Goal: Information Seeking & Learning: Learn about a topic

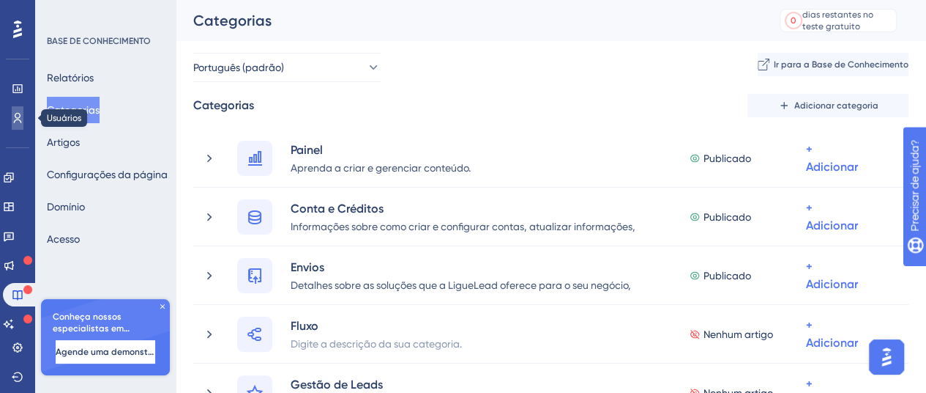
click at [19, 119] on icon at bounding box center [18, 118] width 12 height 12
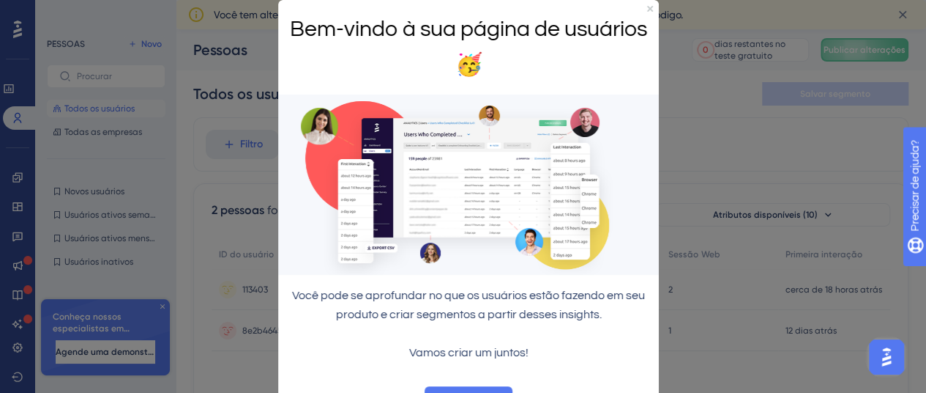
click at [638, 12] on div "Bem-vindo à sua página de usuários 🥳" at bounding box center [468, 47] width 381 height 94
click at [640, 4] on div "Bem-vindo à sua página de usuários 🥳" at bounding box center [468, 47] width 381 height 94
click at [647, 8] on icon "Fechar visualização" at bounding box center [650, 9] width 6 height 6
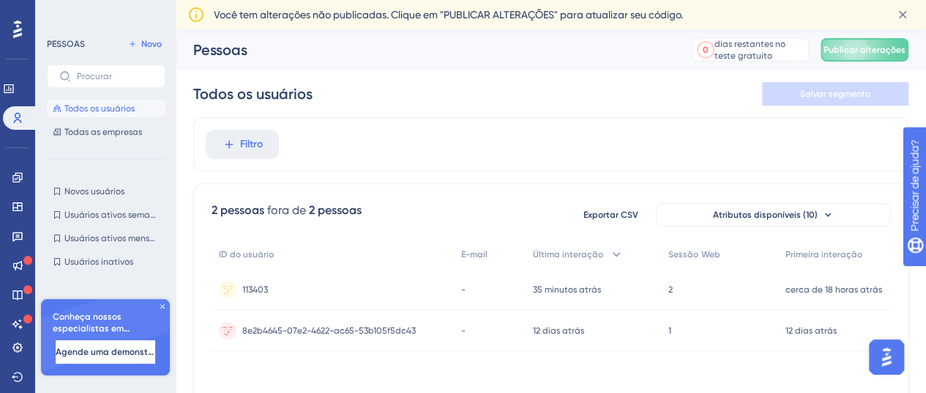
scroll to position [57, 0]
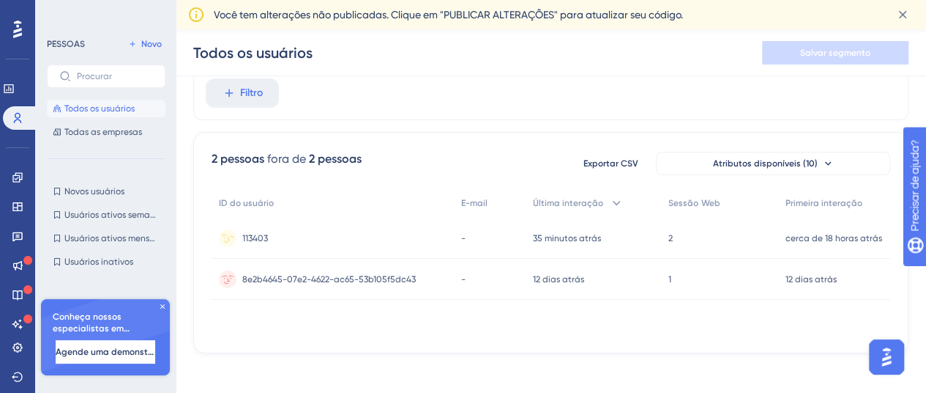
click at [249, 233] on font "113403" at bounding box center [255, 238] width 26 height 10
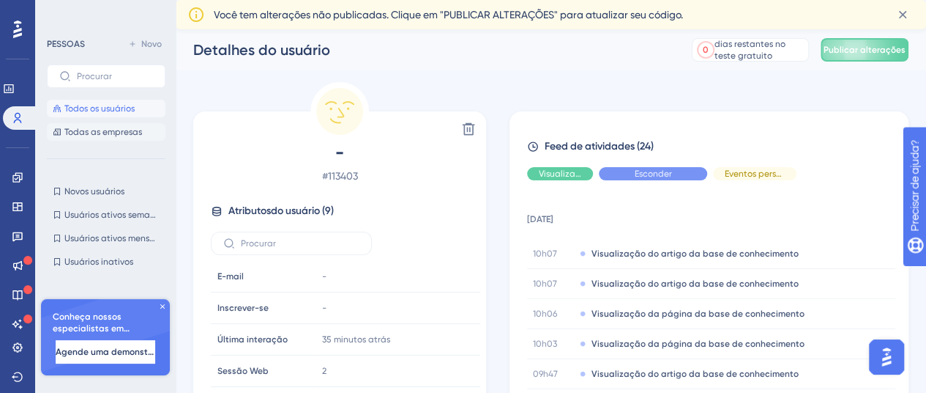
click at [97, 132] on font "Todas as empresas" at bounding box center [103, 132] width 78 height 10
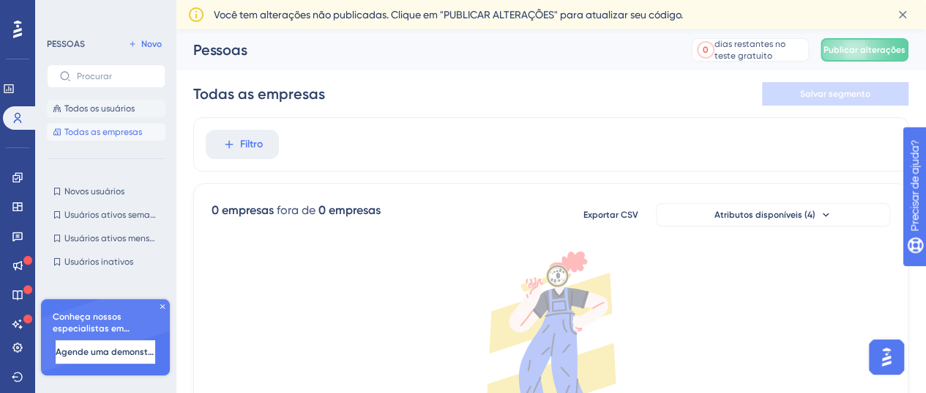
click at [103, 110] on font "Todos os usuários" at bounding box center [99, 108] width 70 height 10
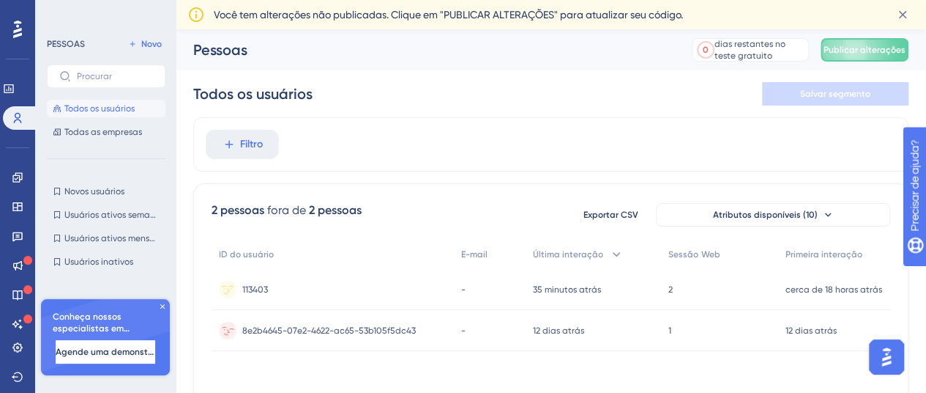
click at [378, 330] on font "8e2b4645-07e2-4622-ac65-53b105f5dc43" at bounding box center [329, 330] width 174 height 10
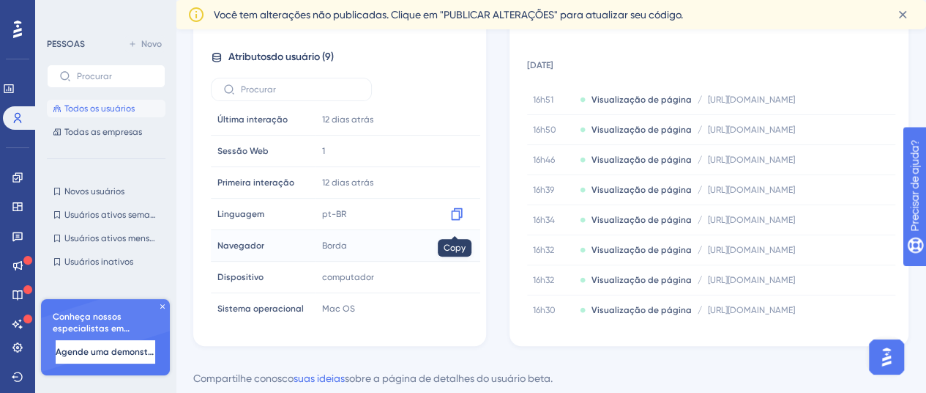
scroll to position [7, 0]
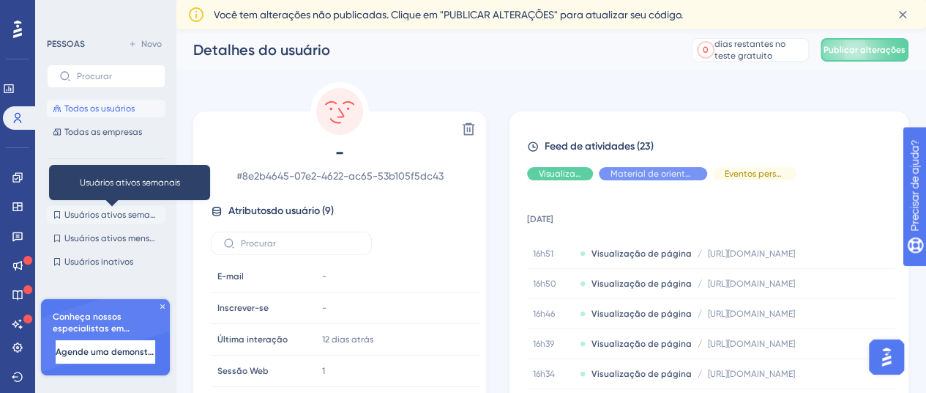
click at [122, 213] on font "Usuários ativos semanais" at bounding box center [115, 214] width 103 height 10
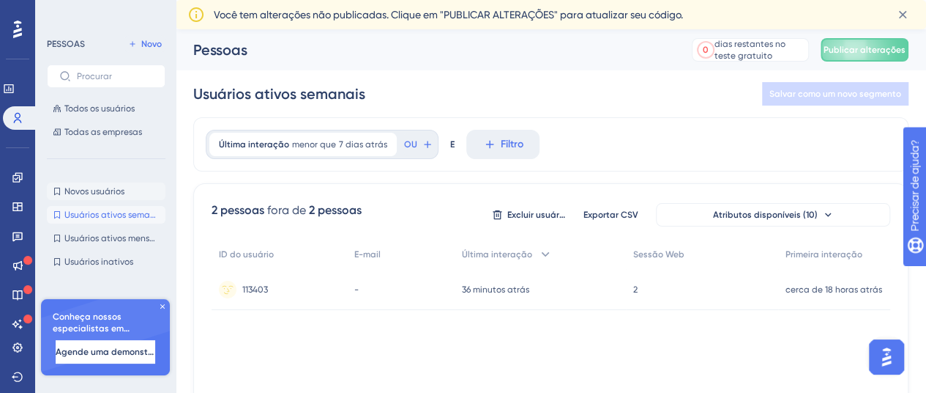
click at [117, 191] on font "Novos usuários" at bounding box center [94, 191] width 60 height 10
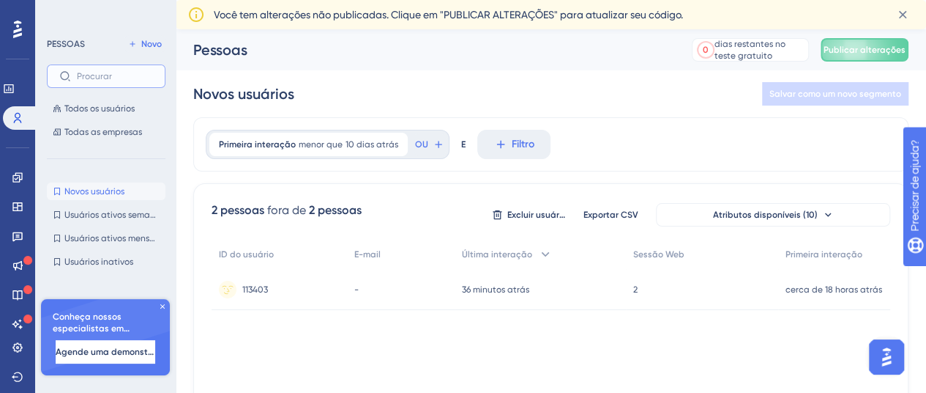
click at [122, 75] on input "text" at bounding box center [115, 76] width 76 height 10
click at [112, 108] on font "Todos os usuários" at bounding box center [99, 108] width 70 height 10
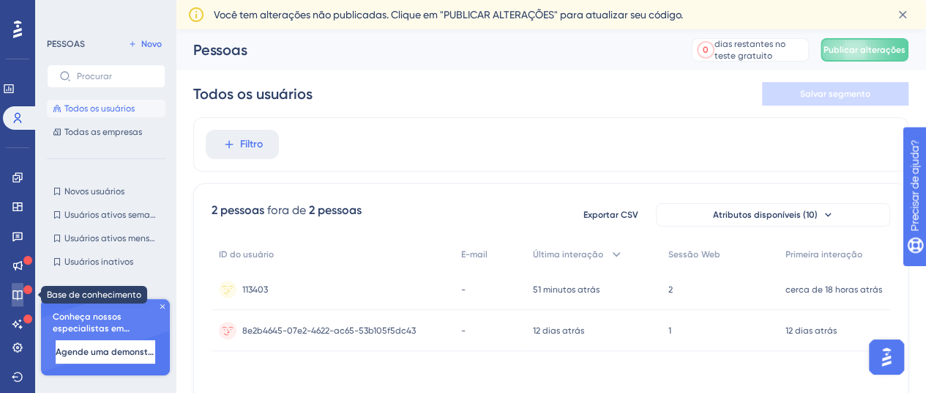
click at [20, 297] on icon at bounding box center [18, 295] width 12 height 12
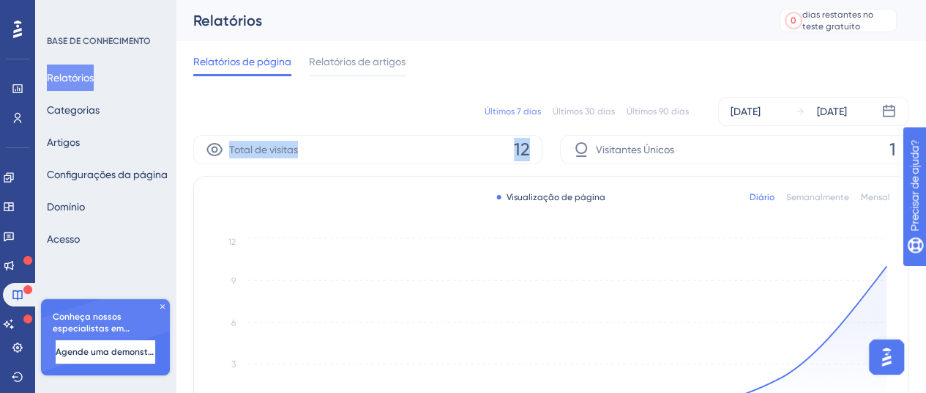
drag, startPoint x: 529, startPoint y: 144, endPoint x: 174, endPoint y: 140, distance: 354.5
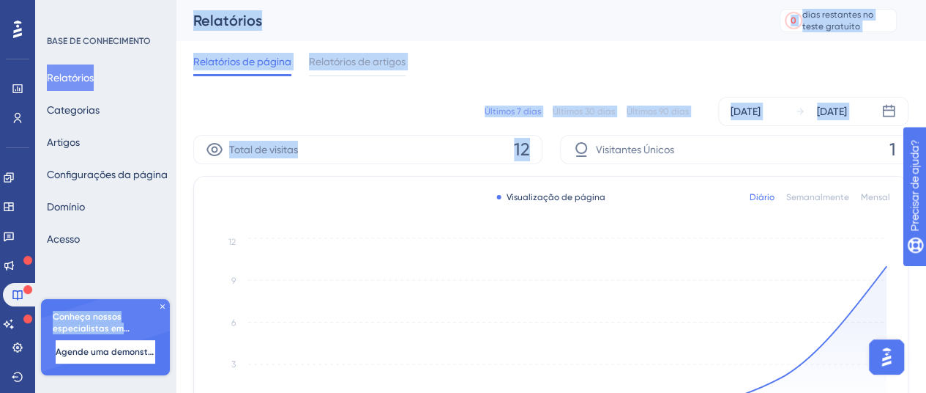
click at [538, 142] on div "Total de visitas 12" at bounding box center [367, 149] width 349 height 29
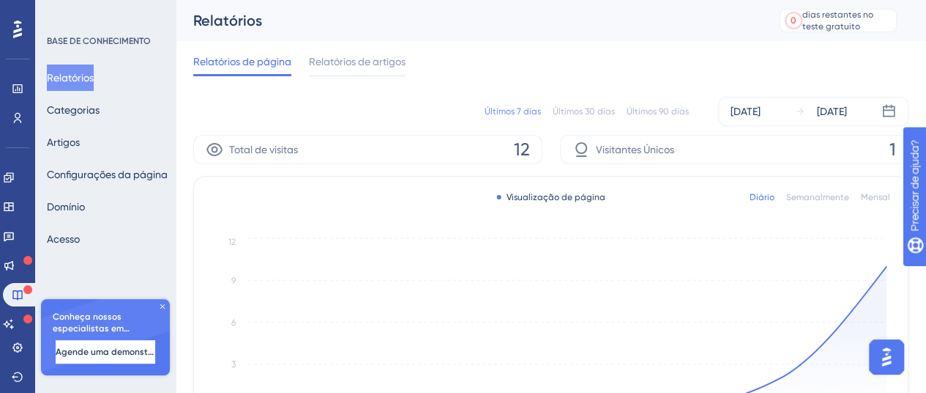
click at [524, 146] on font "12" at bounding box center [522, 149] width 16 height 21
click at [375, 99] on div "Últimos 7 dias Últimos 30 dias Últimos 90 dias [DATE] [DATE]" at bounding box center [550, 111] width 715 height 29
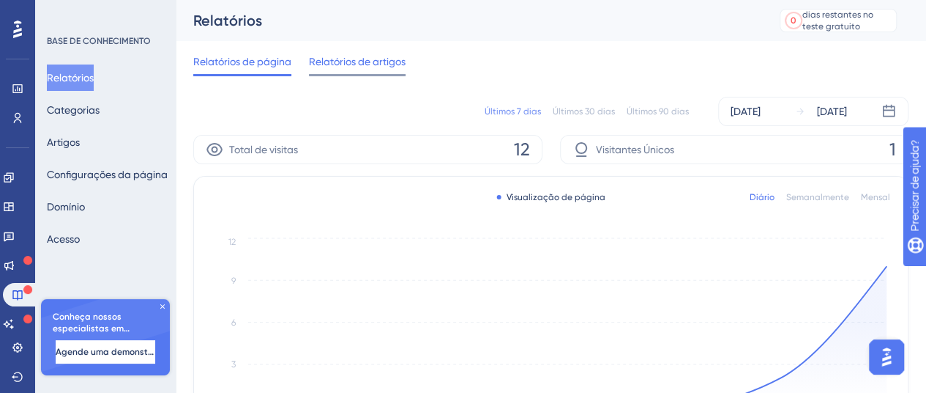
click at [363, 57] on font "Relatórios de artigos" at bounding box center [357, 62] width 97 height 12
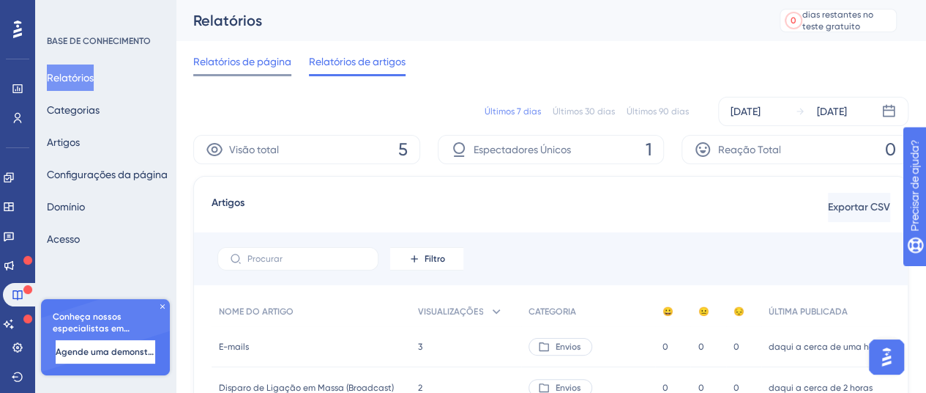
click at [252, 67] on font "Relatórios de página" at bounding box center [242, 62] width 98 height 12
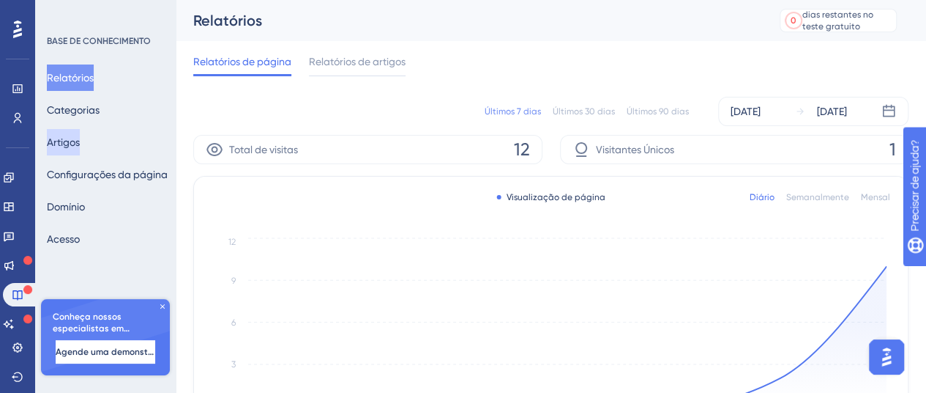
click at [80, 136] on font "Artigos" at bounding box center [63, 142] width 33 height 12
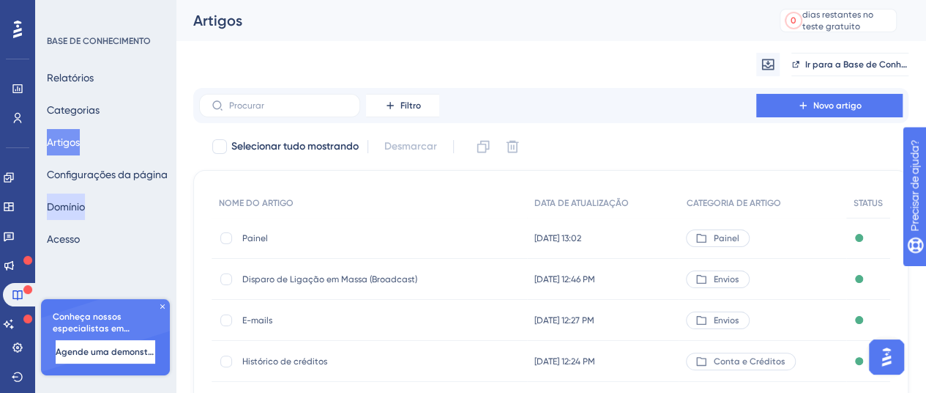
click at [82, 209] on font "Domínio" at bounding box center [66, 207] width 38 height 12
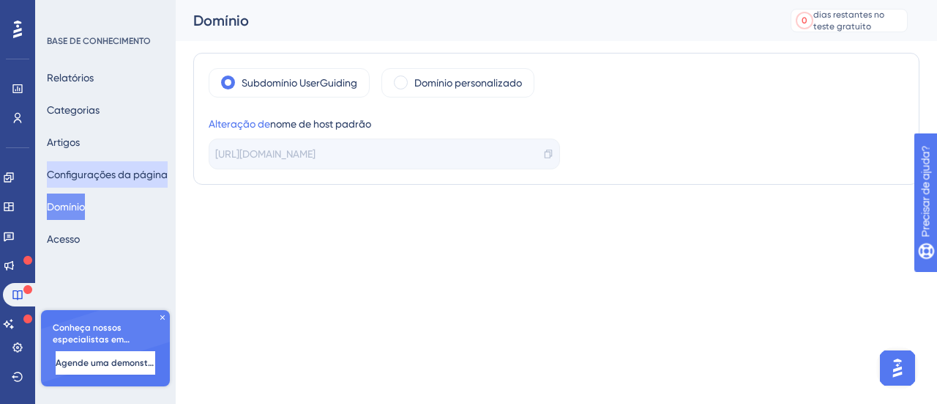
click at [103, 174] on font "Configurações da página" at bounding box center [107, 174] width 121 height 12
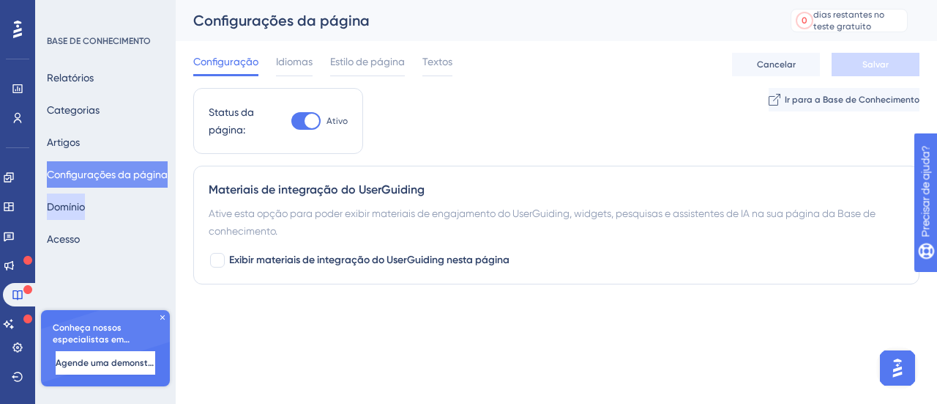
click at [85, 203] on font "Domínio" at bounding box center [66, 207] width 38 height 12
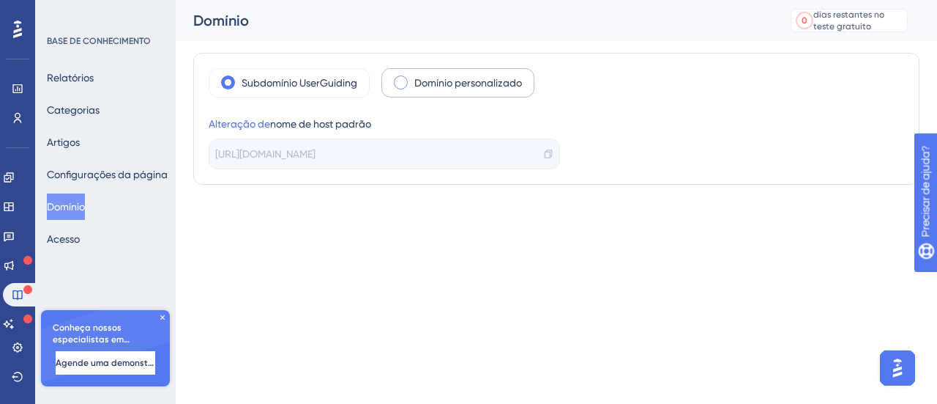
click at [434, 80] on font "Domínio personalizado" at bounding box center [468, 83] width 108 height 12
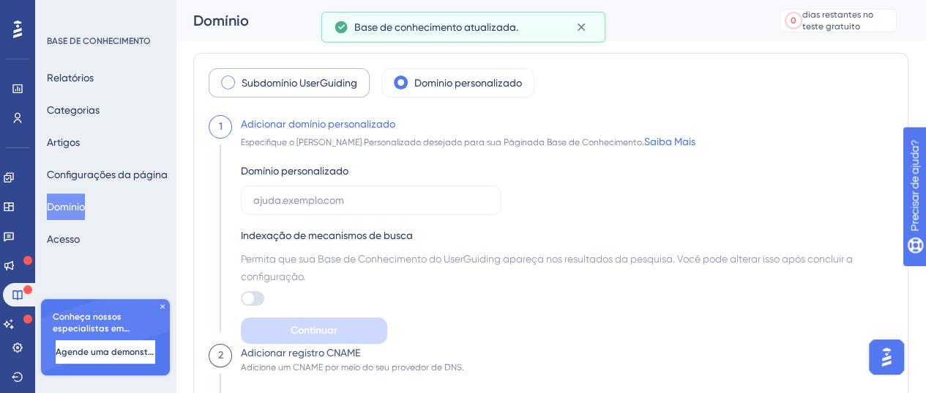
click at [324, 80] on font "Subdomínio UserGuiding" at bounding box center [300, 83] width 116 height 12
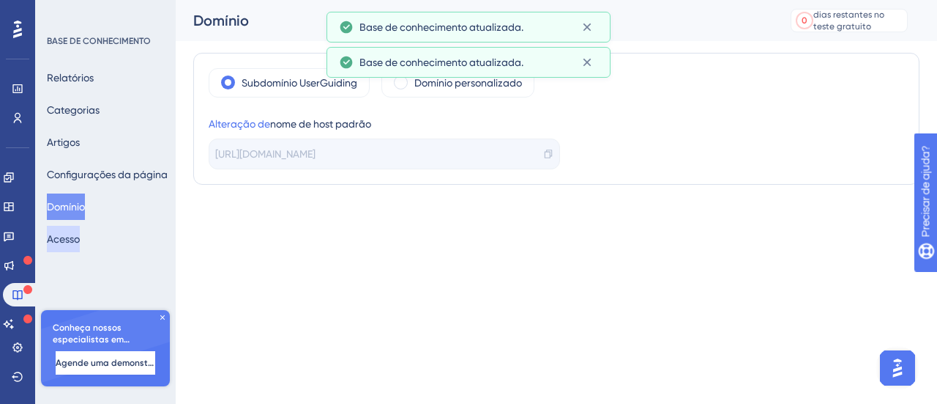
click at [76, 239] on font "Acesso" at bounding box center [63, 239] width 33 height 12
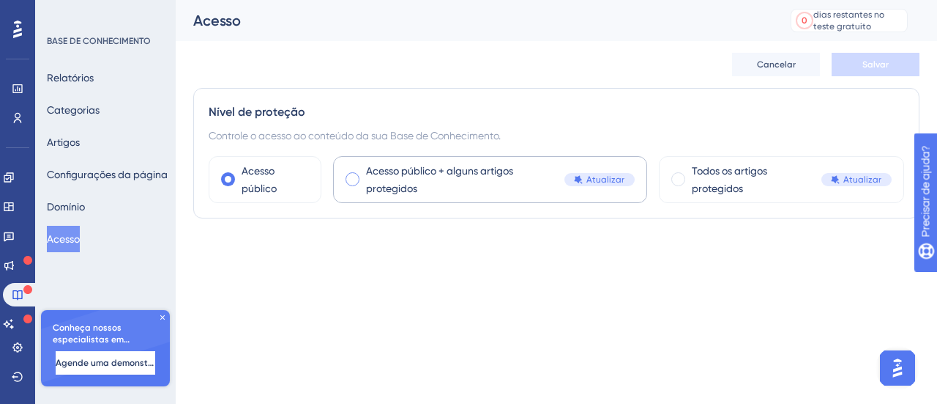
click at [353, 176] on span at bounding box center [353, 179] width 14 height 14
click at [364, 174] on input "radio" at bounding box center [364, 174] width 0 height 0
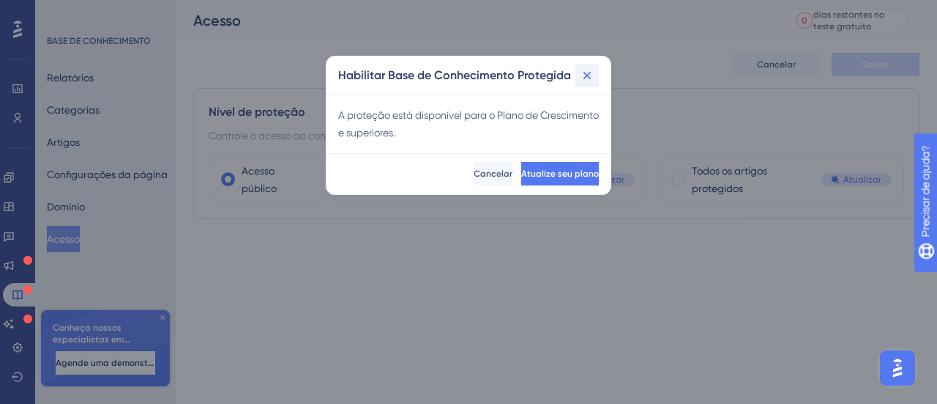
click at [584, 71] on icon at bounding box center [587, 75] width 15 height 15
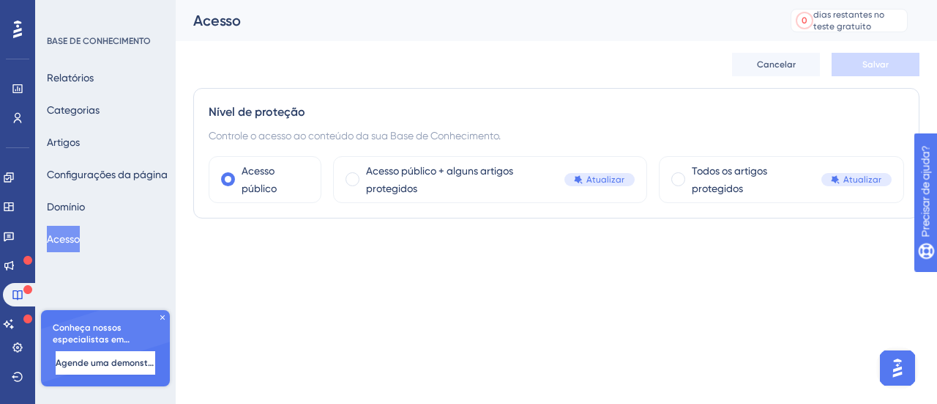
click at [672, 0] on html "Desempenho Usuários Noivado Widgets Opinião Atualizações de produtos Base de co…" at bounding box center [468, 0] width 937 height 0
click at [434, 0] on html "Desempenho Usuários Noivado Widgets Opinião Atualizações de produtos Base de co…" at bounding box center [468, 0] width 937 height 0
click at [85, 205] on font "Domínio" at bounding box center [66, 207] width 38 height 12
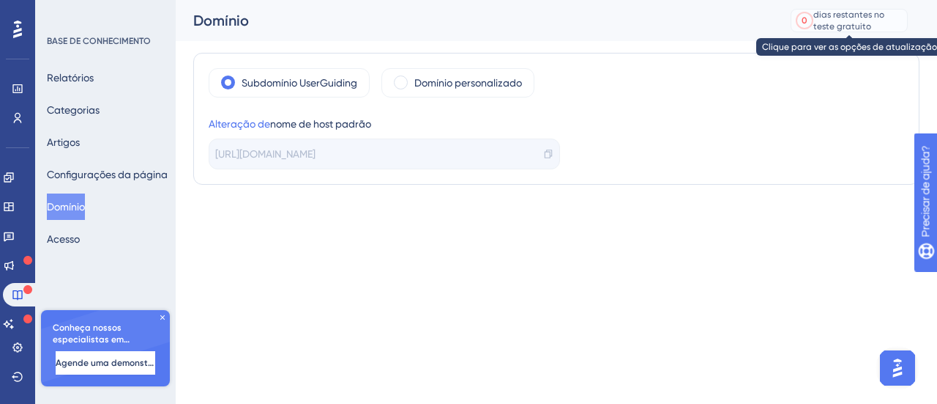
click at [830, 20] on div "dias restantes no teste gratuito" at bounding box center [858, 20] width 89 height 23
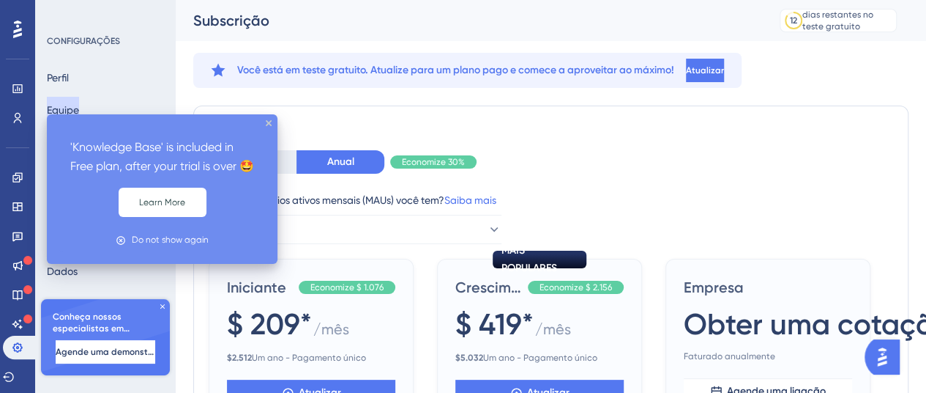
click at [79, 108] on font "Equipe" at bounding box center [63, 110] width 32 height 12
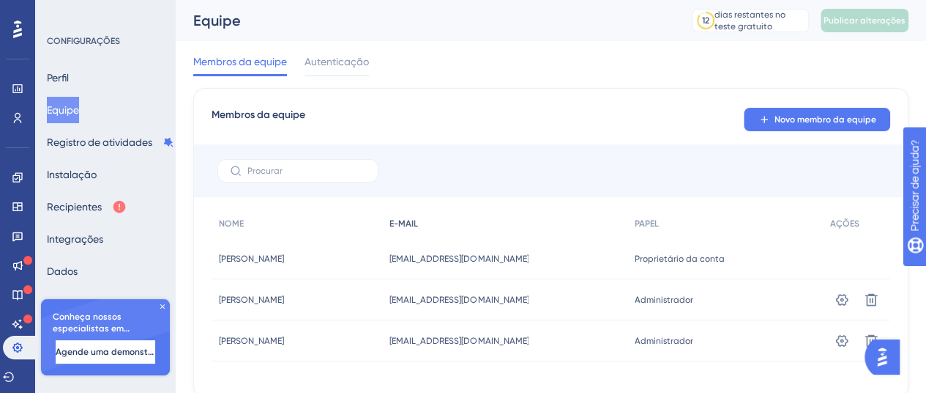
scroll to position [51, 0]
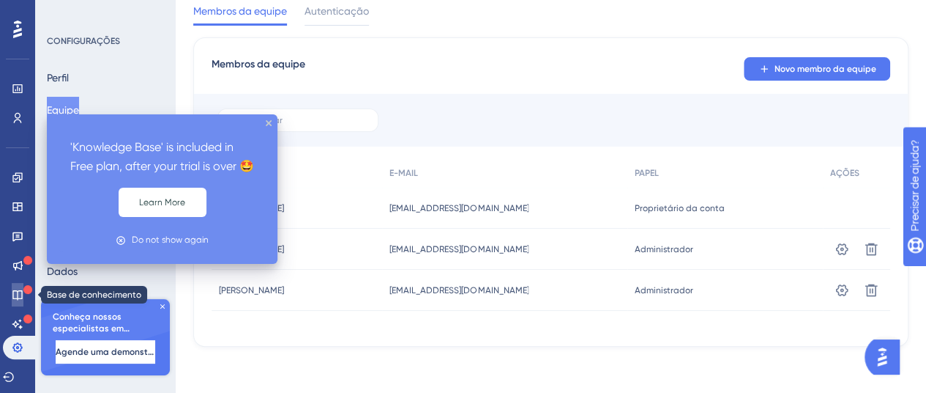
click at [22, 291] on icon at bounding box center [17, 295] width 10 height 10
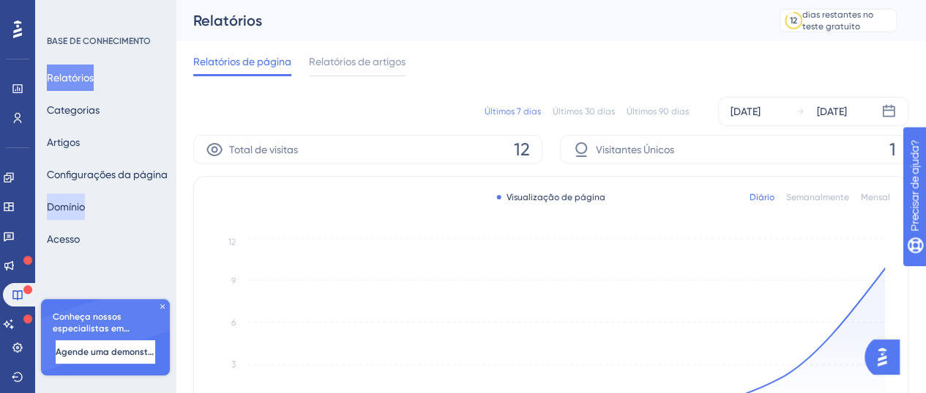
click at [85, 210] on button "Domínio" at bounding box center [66, 206] width 38 height 26
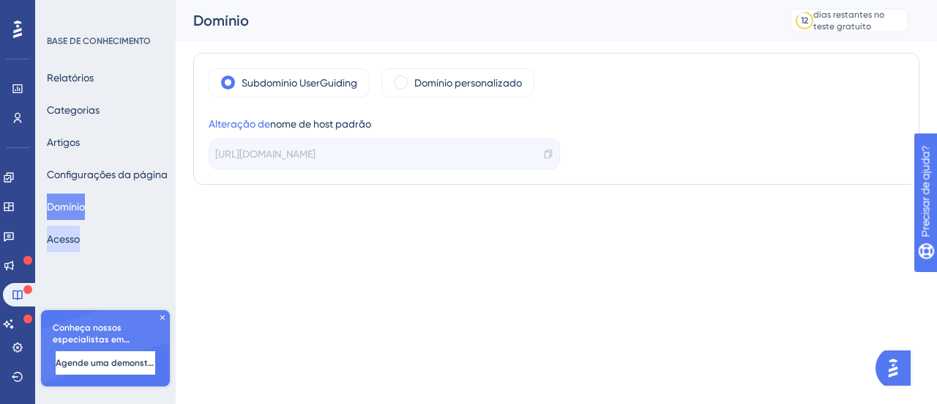
click at [80, 235] on button "Acesso" at bounding box center [63, 239] width 33 height 26
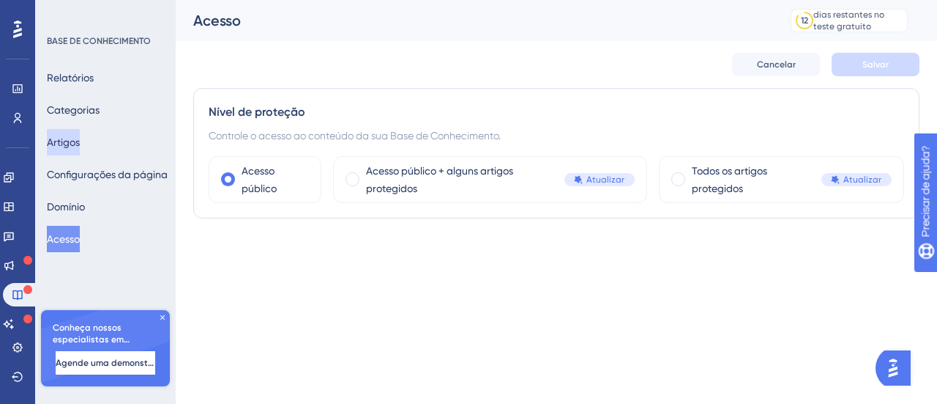
click at [80, 140] on font "Artigos" at bounding box center [63, 142] width 33 height 12
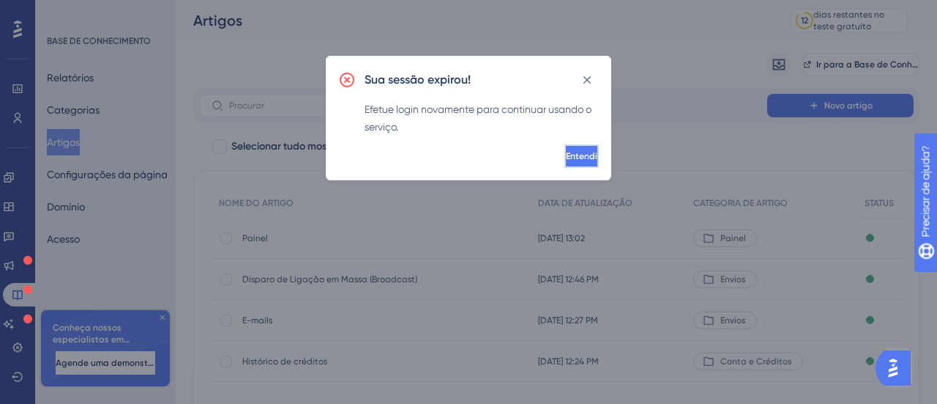
click at [569, 157] on font "Entendi" at bounding box center [581, 156] width 31 height 10
